Goal: Task Accomplishment & Management: Manage account settings

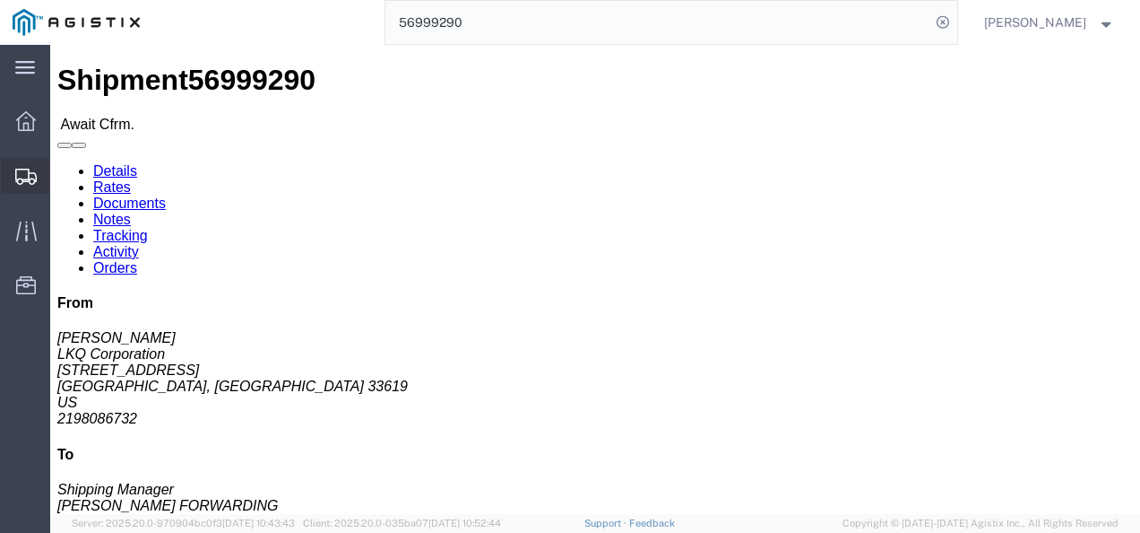
click at [62, 163] on span "Shipments" at bounding box center [55, 176] width 13 height 36
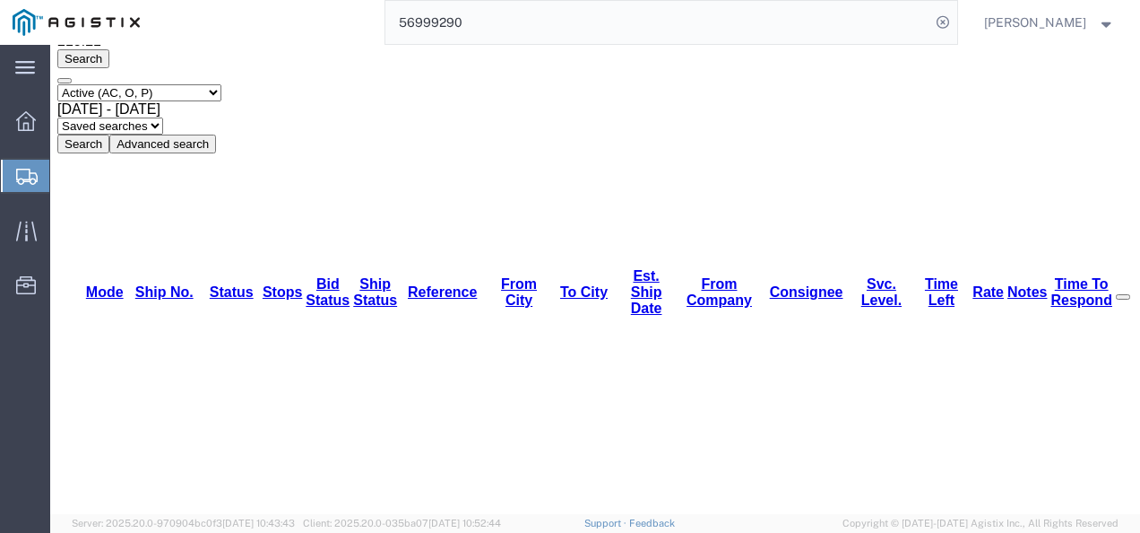
scroll to position [47, 0]
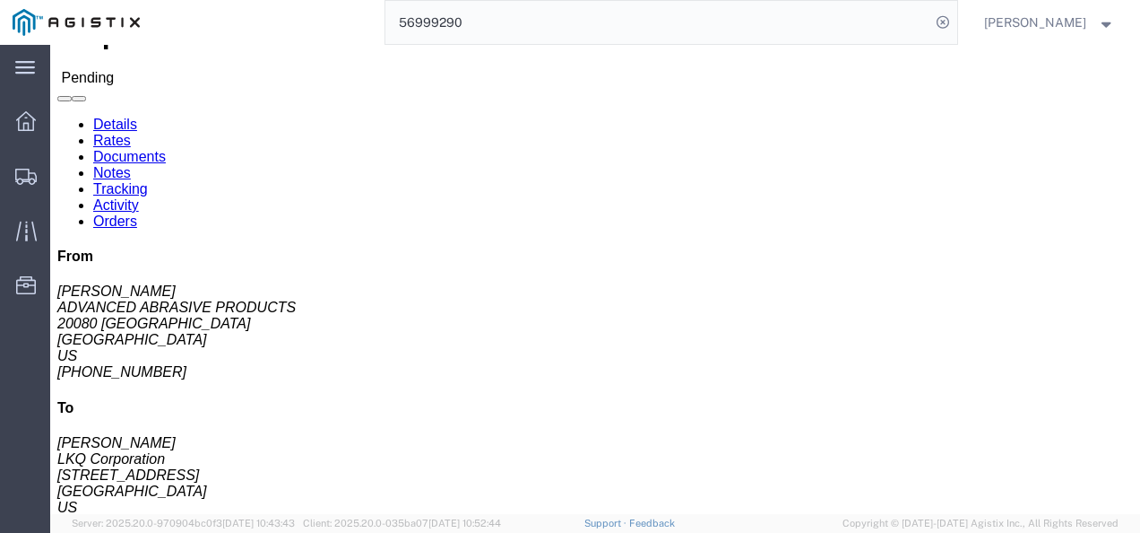
click div "Leg 1 - Truckload Vehicle 1: Standard Dry Van (53 Feet) Number of trucks: 1"
click link "Rates"
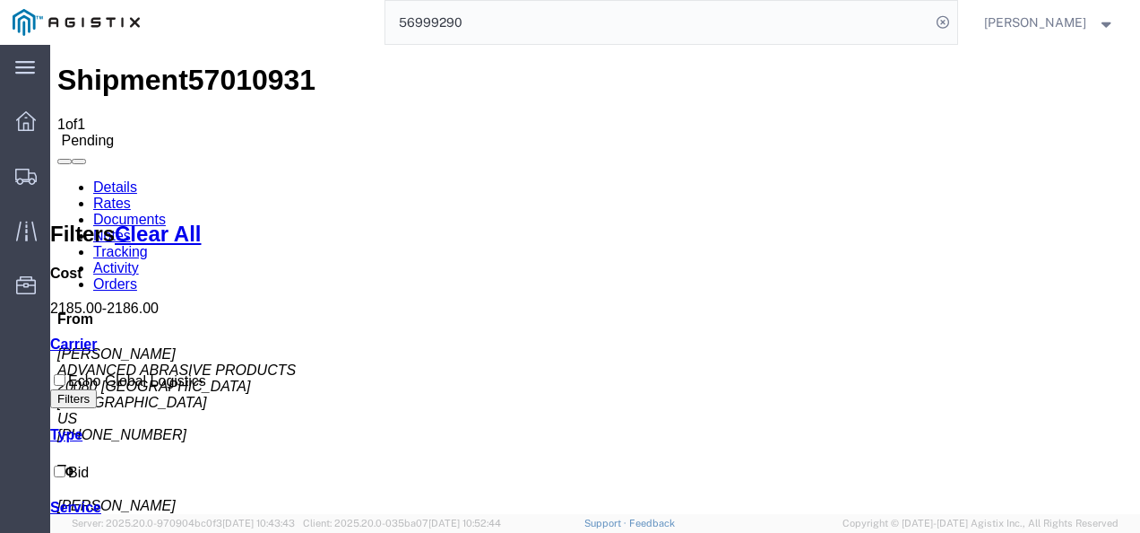
click at [125, 179] on link "Details" at bounding box center [115, 186] width 44 height 15
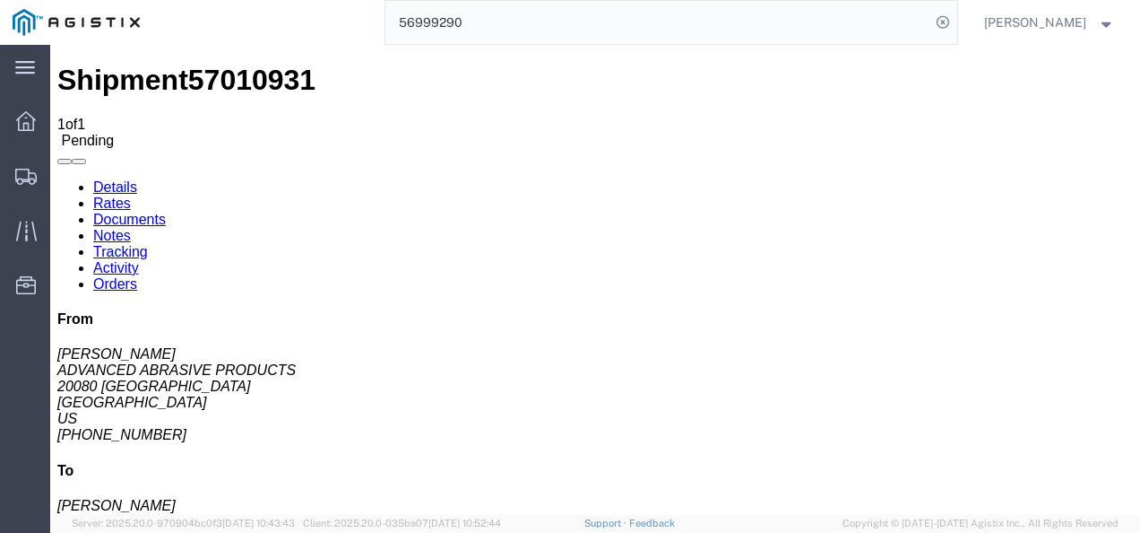
click div "Leg 1 - Truckload Vehicle 1: Standard Dry Van (53 Feet) Number of trucks: 1"
drag, startPoint x: 167, startPoint y: 189, endPoint x: 14, endPoint y: 189, distance: 152.4
click div "Ship From ADVANCED ABRASIVE PRODUCTS ([PERSON_NAME]) [STREET_ADDRESS] [PHONE_NU…"
copy address "20080 [GEOGRAPHIC_DATA]"
click div "Shipment Detail Ship From ADVANCED ABRASIVE PRODUCTS ([PERSON_NAME]) [STREET_AD…"
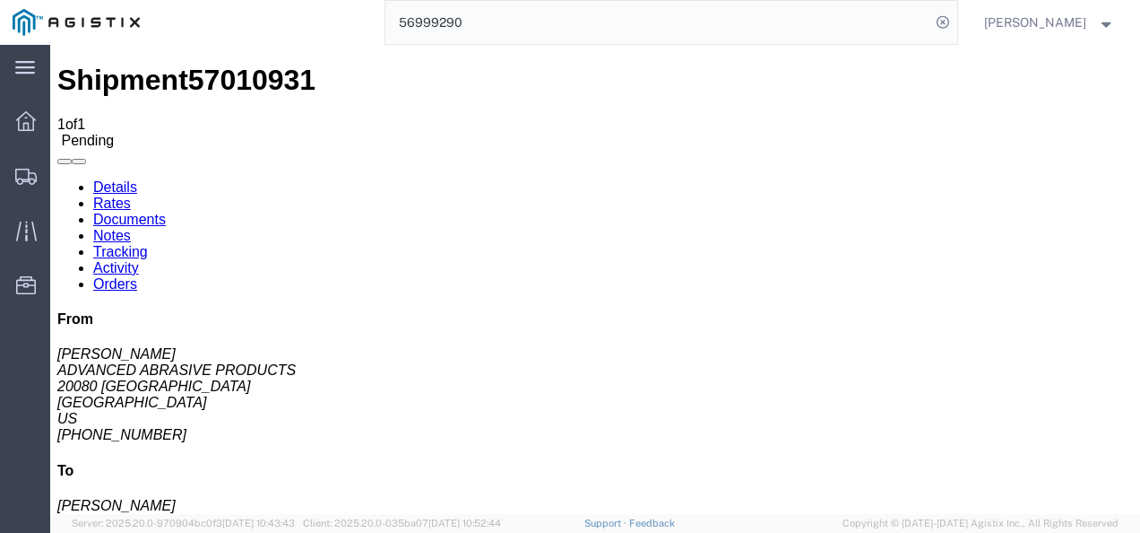
click span "57010931"
copy span "57010931"
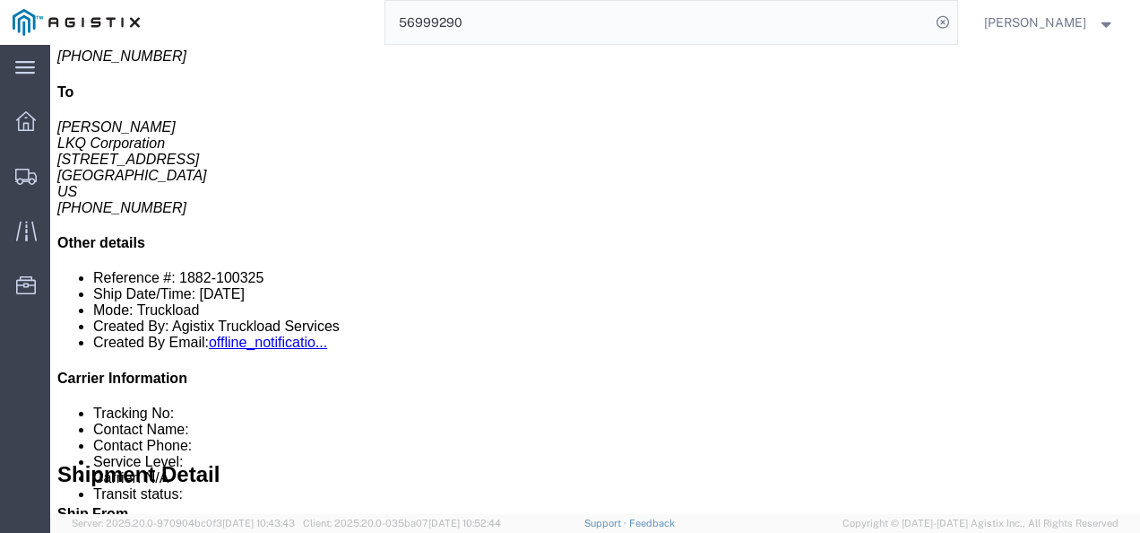
scroll to position [269, 0]
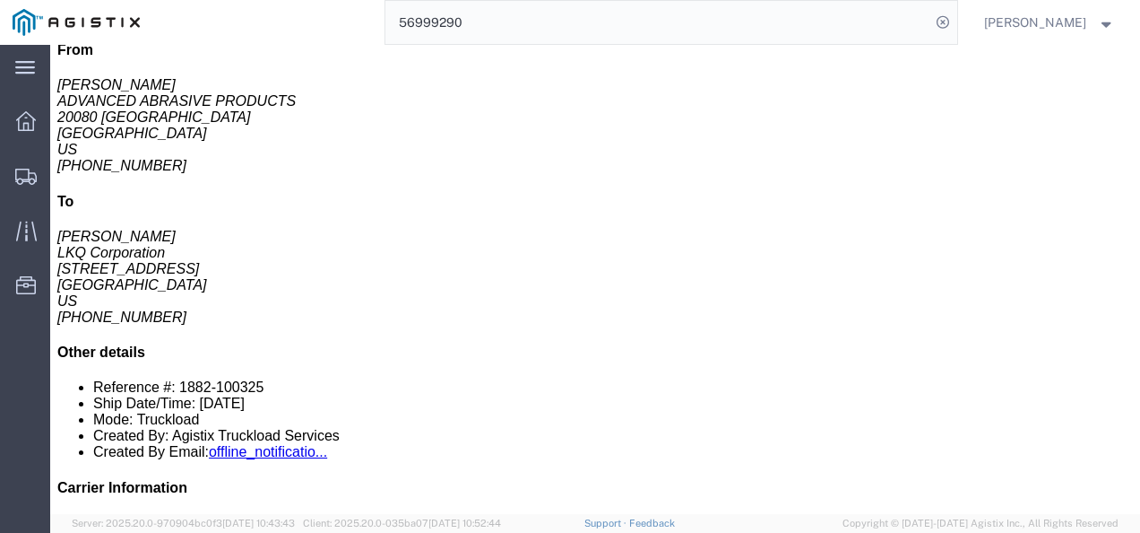
click div "8 Pallet(s) Standard (Not Stackable) Total weight: 10360.00 LBS ( dim ) Carton …"
drag, startPoint x: 292, startPoint y: 334, endPoint x: 107, endPoint y: 341, distance: 185.7
click p "Dimensions: L 27.00 x W 39.00 x H 17.00 IN"
copy b "L 27.00 x W 39.00 x H 17.00 IN"
click link "Rates"
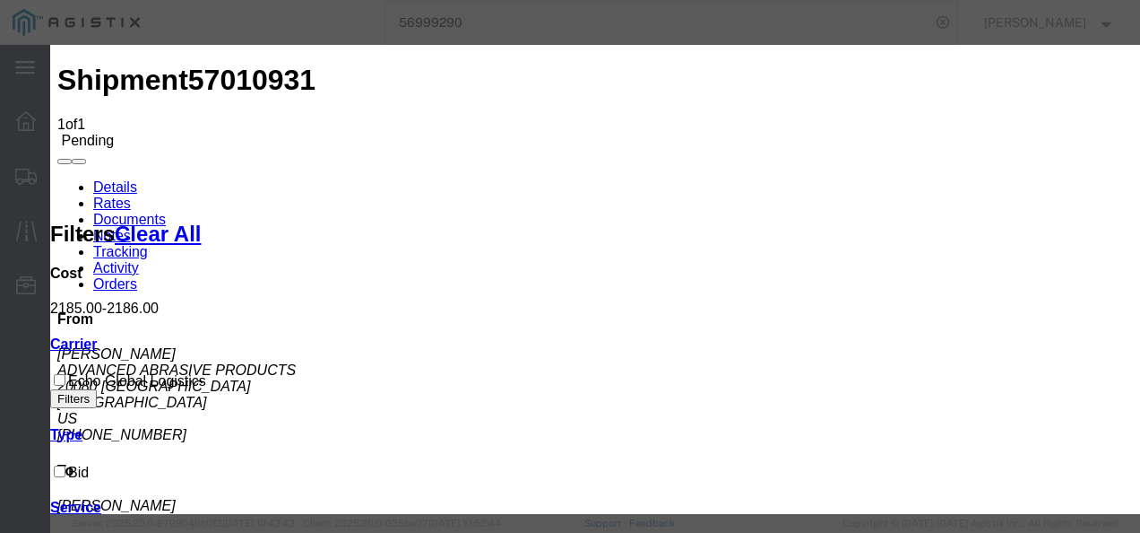
type input "1982739821739879"
type input "8798217321737"
type input "9879213789213987"
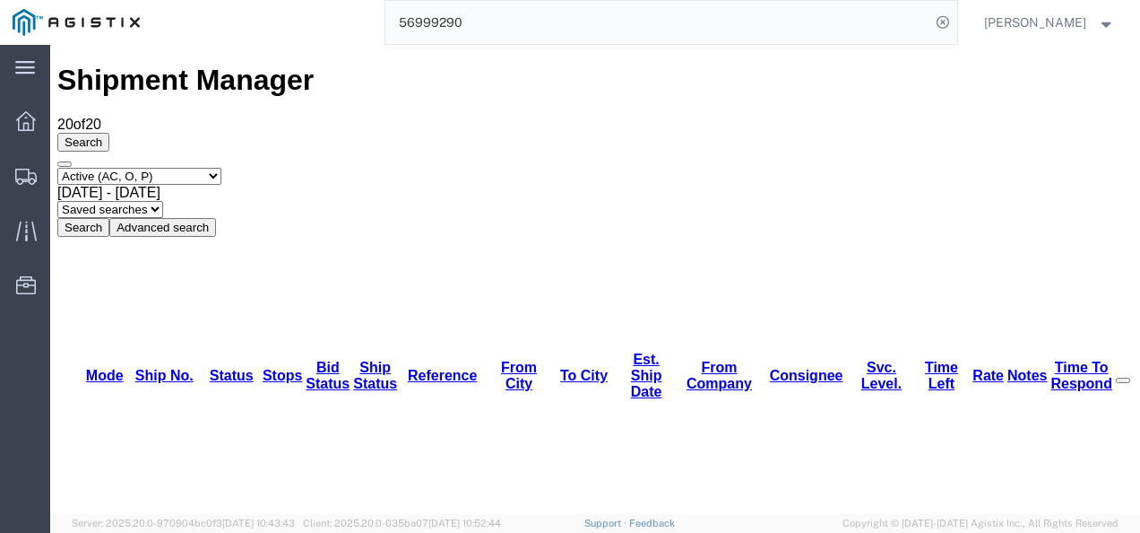
click at [677, 25] on input "56999290" at bounding box center [657, 22] width 545 height 43
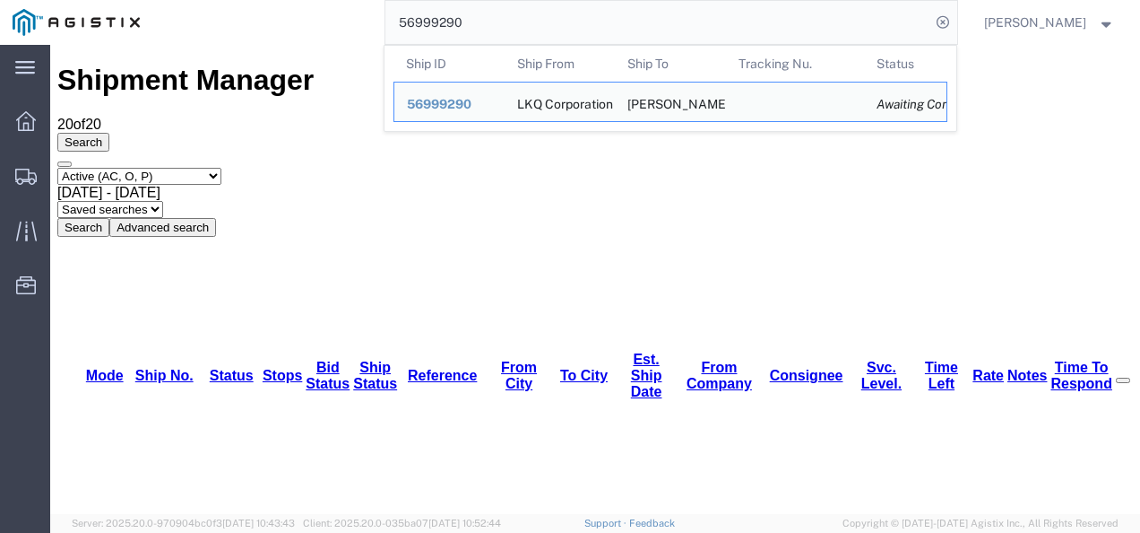
click at [677, 25] on input "56999290" at bounding box center [657, 22] width 545 height 43
paste input "L 27.00 x W 39.00 x H 17.00 IN"
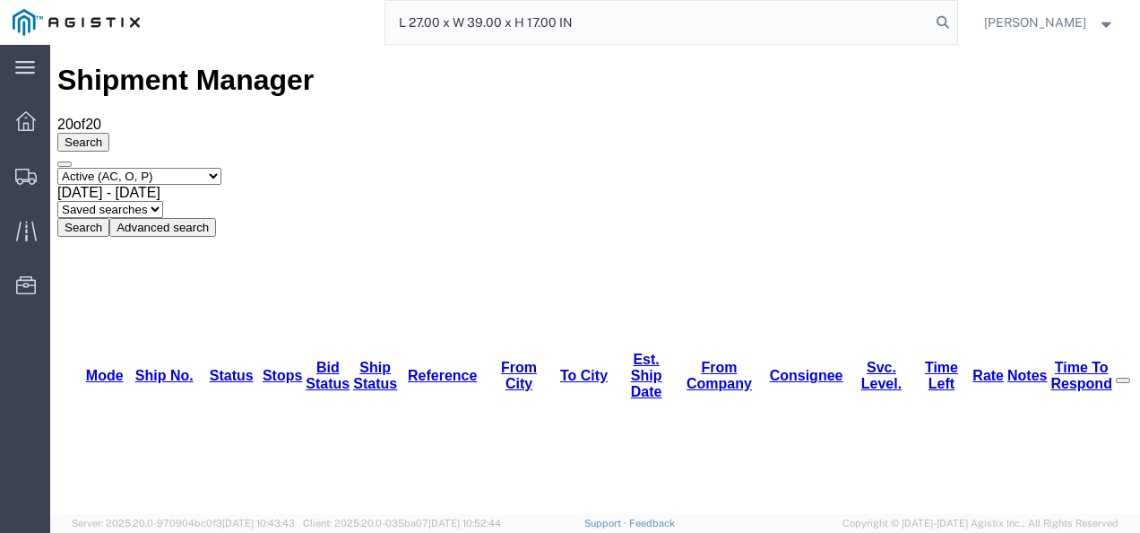
click at [677, 25] on input "L 27.00 x W 39.00 x H 17.00 IN" at bounding box center [657, 22] width 545 height 43
click at [561, 1] on input "L 27.00 x W 39.00 x H 17.00 IN" at bounding box center [657, 22] width 545 height 43
click at [547, 36] on input "L 27.00 x W 39.00 x H 17.00 IN" at bounding box center [657, 22] width 545 height 43
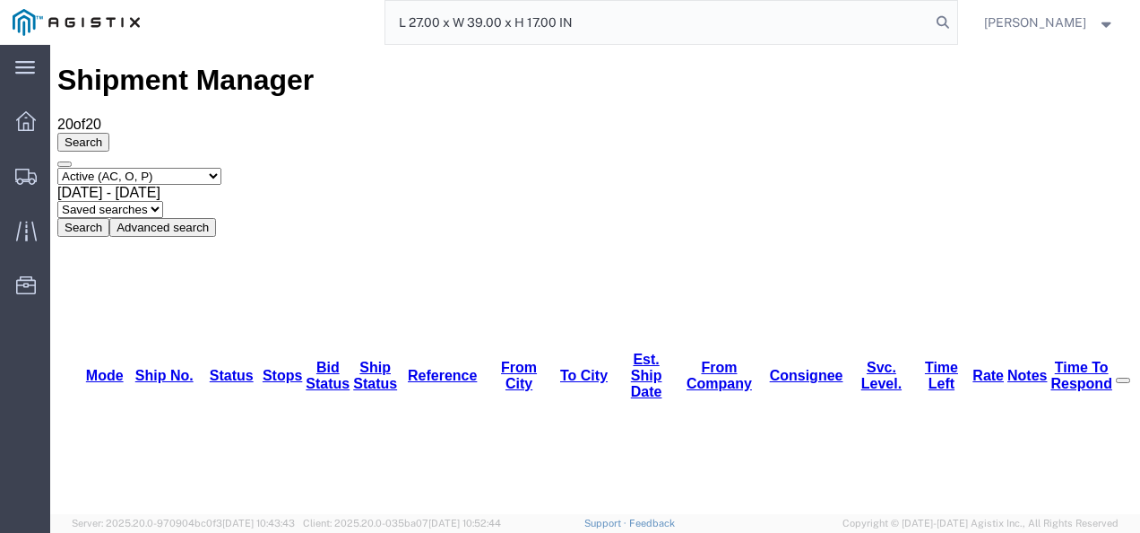
drag, startPoint x: 571, startPoint y: 90, endPoint x: 514, endPoint y: 45, distance: 72.8
click at [516, 25] on input "L 27.00 x W 39.00 x H 17.00 IN" at bounding box center [657, 22] width 545 height 43
paste input "57010931"
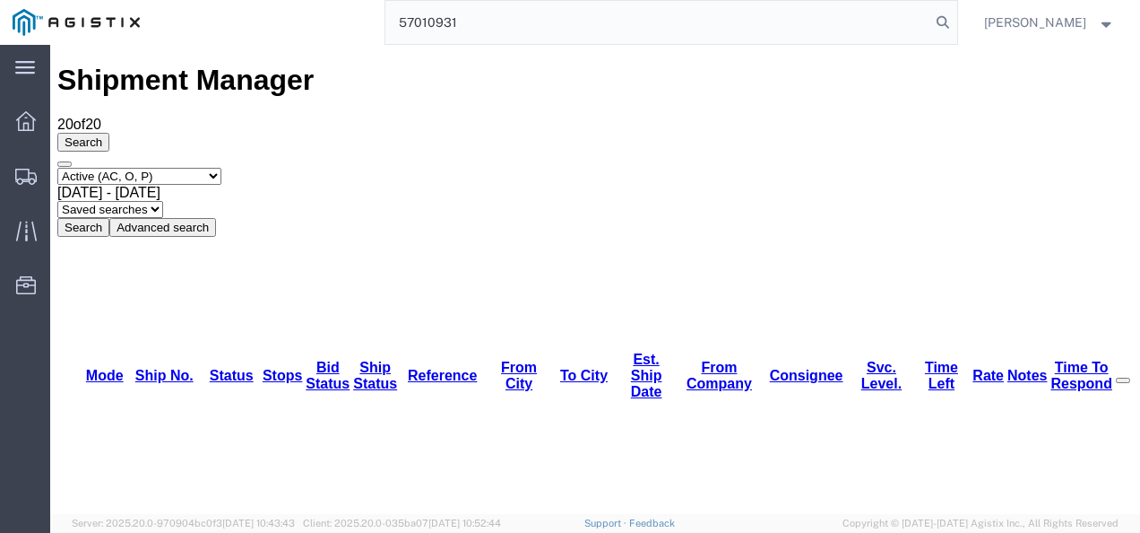
type input "57010931"
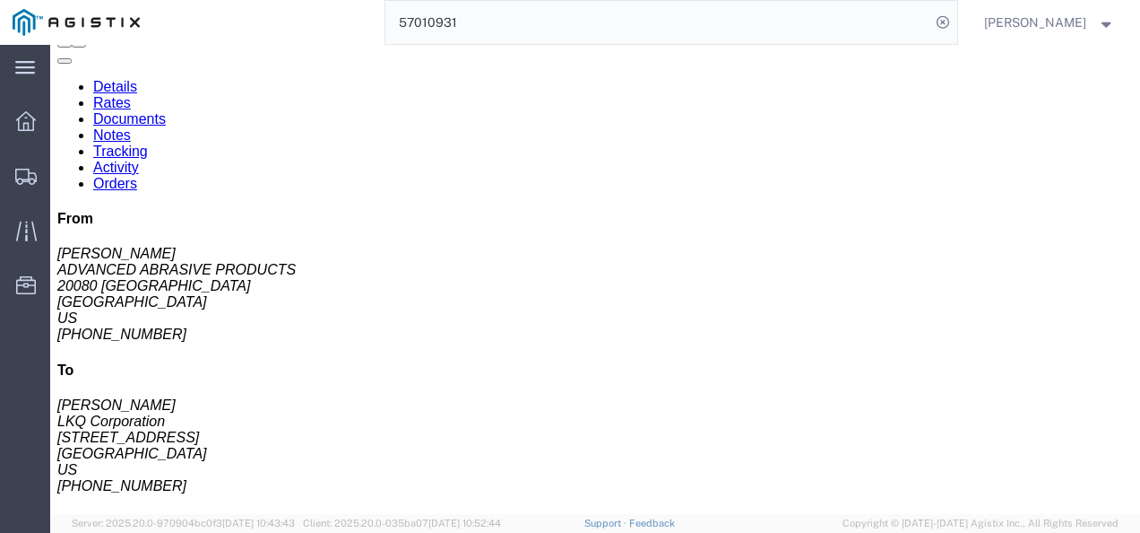
scroll to position [179, 0]
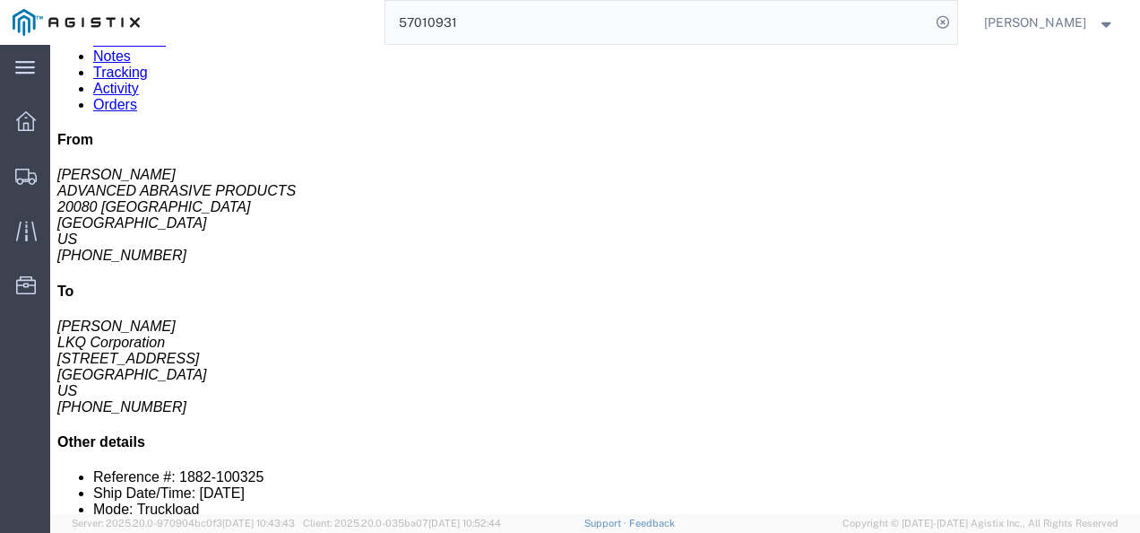
drag, startPoint x: 386, startPoint y: 160, endPoint x: 147, endPoint y: 87, distance: 250.1
click div "Leg 1 - Truckload Vehicle 1: Standard Dry Van (53 Feet) Number of trucks: 1"
click link "Rates"
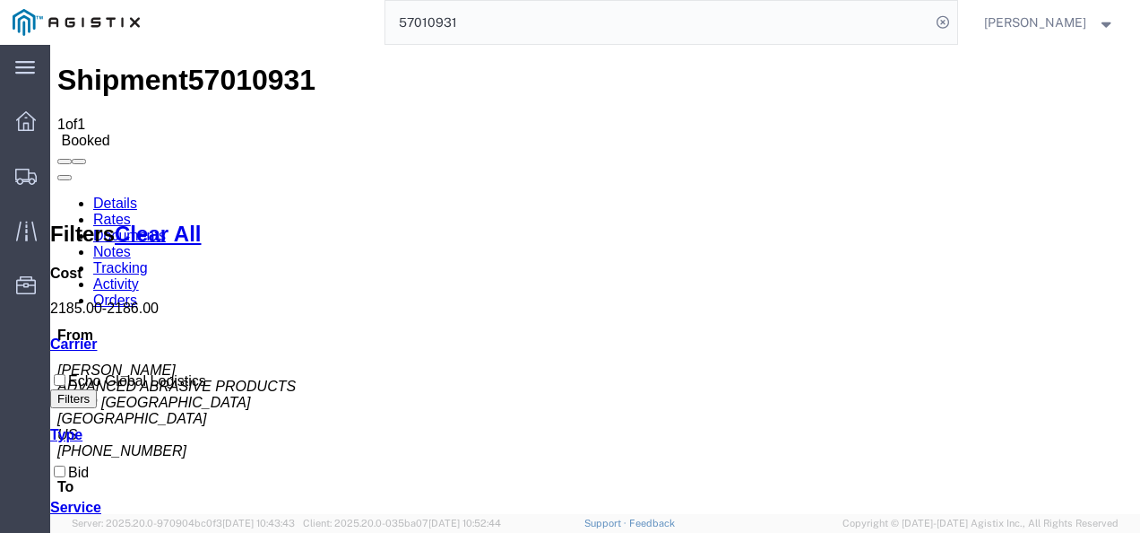
drag, startPoint x: 581, startPoint y: 457, endPoint x: 576, endPoint y: 505, distance: 47.7
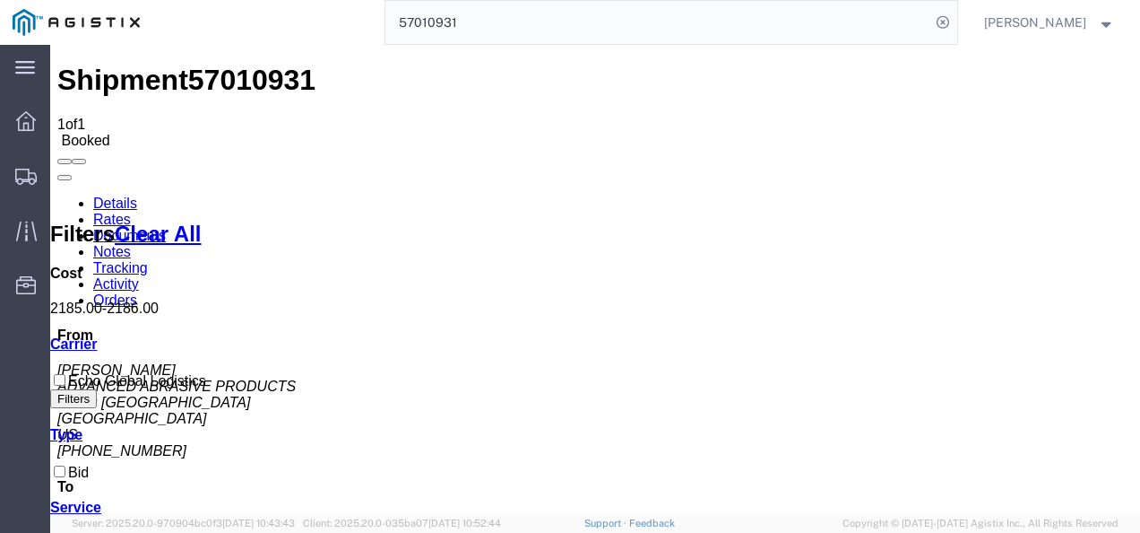
drag, startPoint x: 469, startPoint y: 426, endPoint x: 603, endPoint y: 434, distance: 134.7
